Goal: Find specific page/section: Find specific page/section

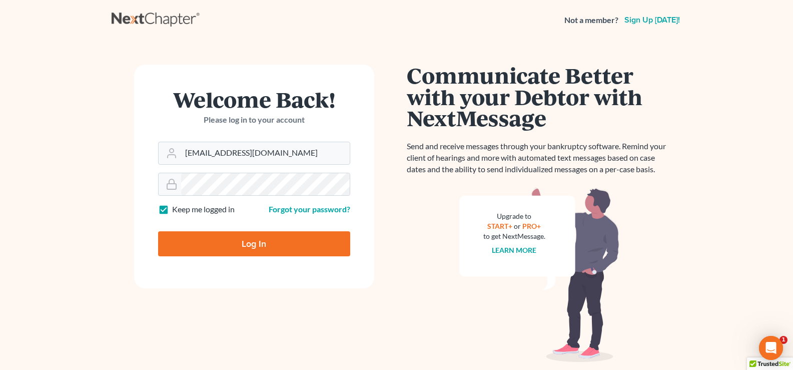
click at [246, 249] on input "Log In" at bounding box center [254, 243] width 192 height 25
type input "Thinking..."
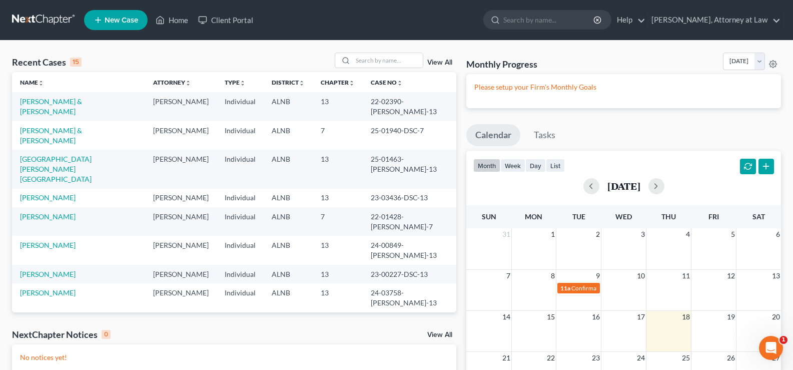
drag, startPoint x: 354, startPoint y: 59, endPoint x: 555, endPoint y: 119, distance: 210.2
click at [355, 58] on div at bounding box center [379, 61] width 89 height 16
click at [366, 65] on input "search" at bounding box center [388, 60] width 70 height 15
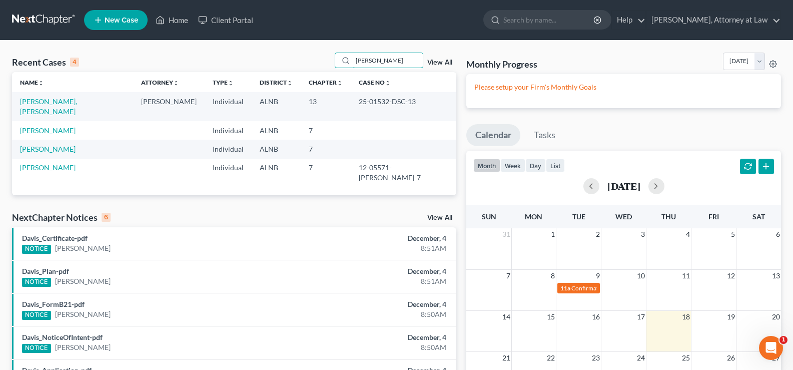
drag, startPoint x: 379, startPoint y: 64, endPoint x: 230, endPoint y: 43, distance: 150.5
click at [238, 51] on div "Recent Cases 4 dix View All Name unfold_more expand_more expand_less Attorney u…" at bounding box center [396, 272] width 793 height 463
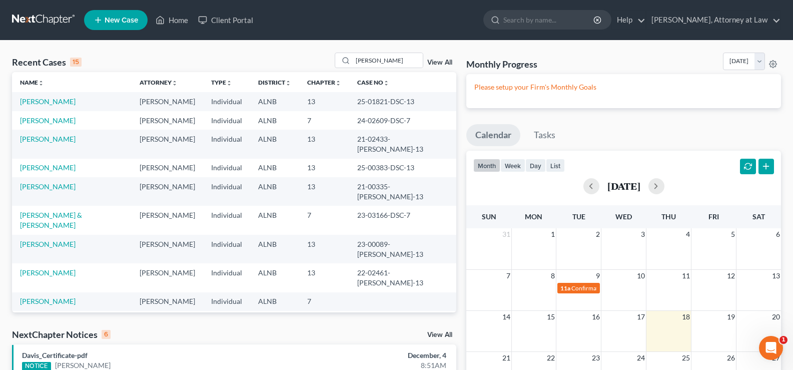
click at [381, 46] on div "Recent Cases 15 harr View All Name unfold_more expand_more expand_less Attorney…" at bounding box center [396, 305] width 793 height 529
drag, startPoint x: 372, startPoint y: 60, endPoint x: 345, endPoint y: 61, distance: 27.0
click at [353, 62] on div "harr" at bounding box center [379, 61] width 89 height 16
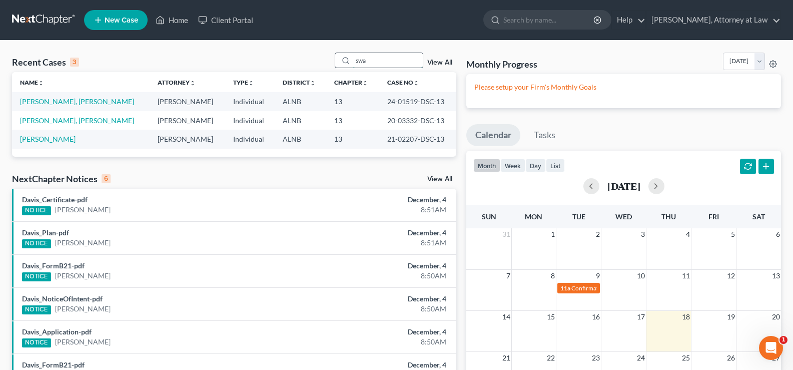
drag, startPoint x: 372, startPoint y: 63, endPoint x: 351, endPoint y: 63, distance: 21.5
click at [351, 63] on div "swa" at bounding box center [379, 61] width 89 height 16
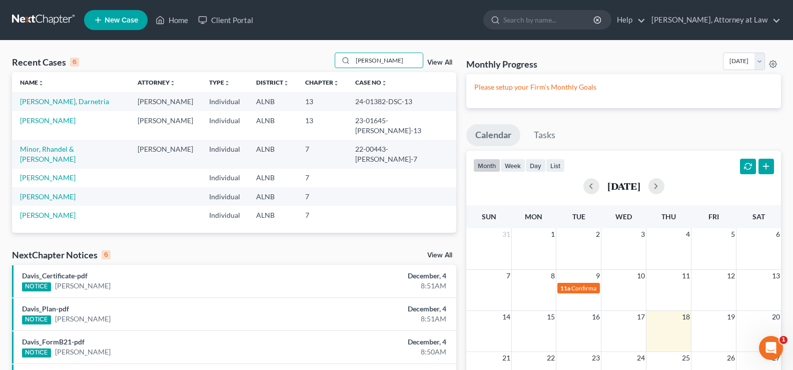
drag, startPoint x: 384, startPoint y: 60, endPoint x: 290, endPoint y: 61, distance: 94.5
click at [297, 59] on div "Recent Cases 6 dean View All" at bounding box center [234, 63] width 444 height 20
type input "thom"
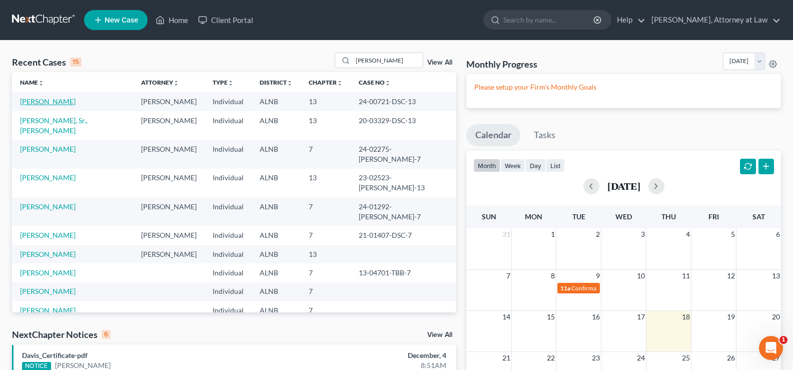
click at [48, 99] on link "Thomas, Edwina" at bounding box center [48, 101] width 56 height 9
